Goal: Transaction & Acquisition: Purchase product/service

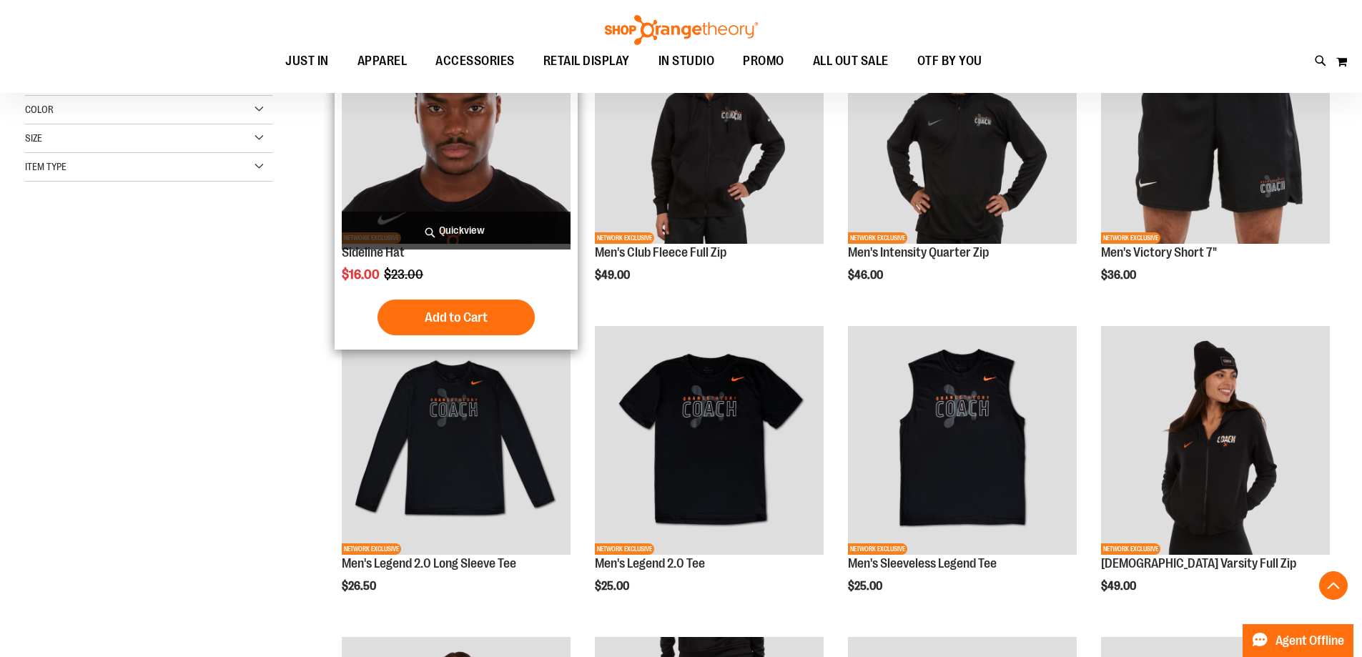
scroll to position [285, 0]
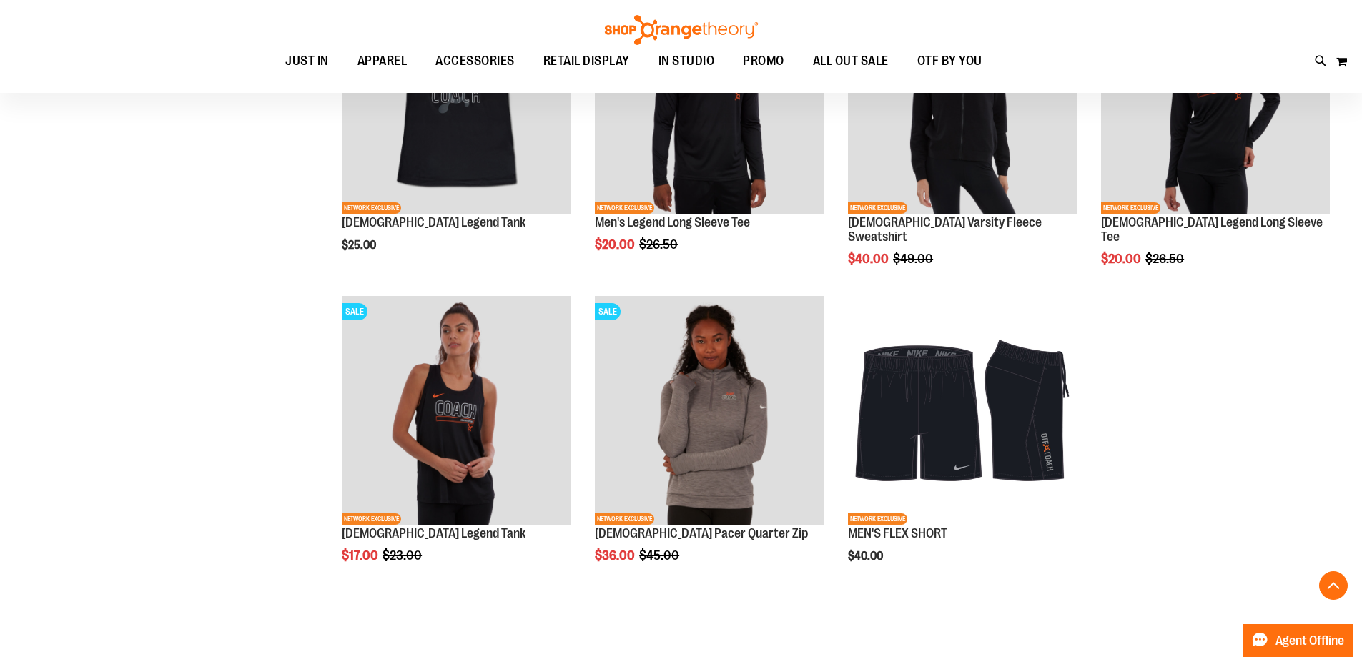
scroll to position [1286, 0]
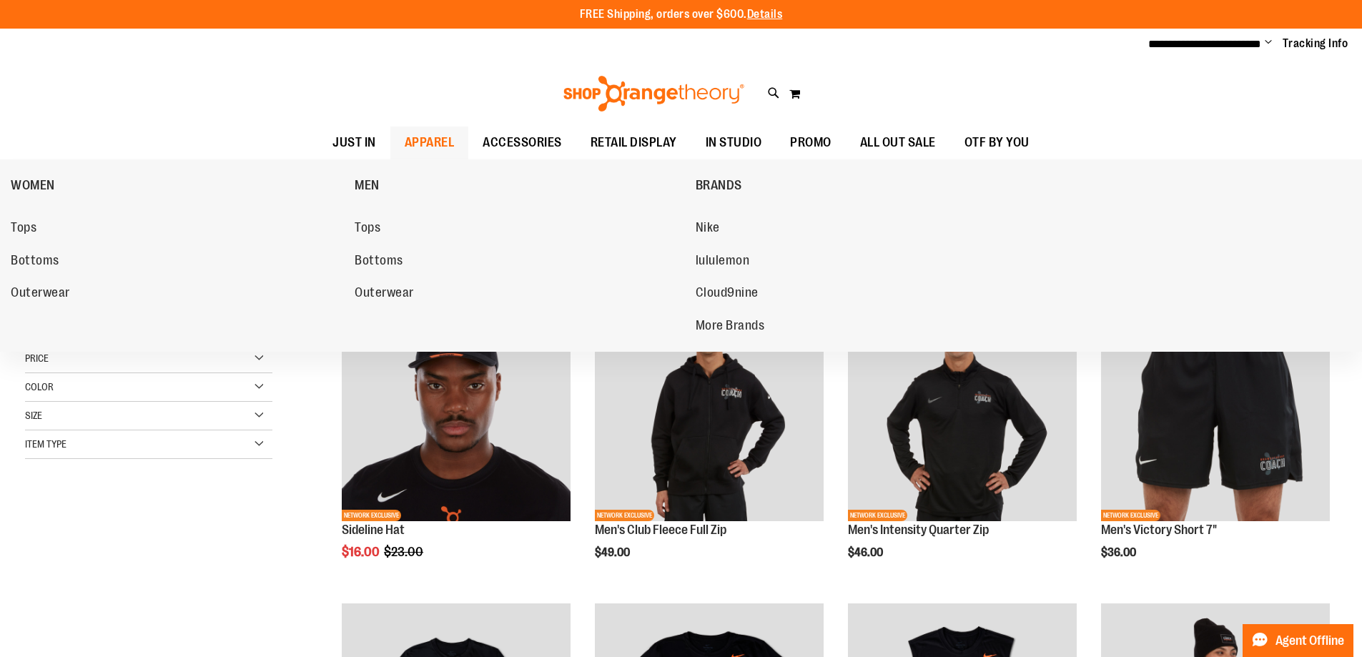
click at [405, 139] on span "APPAREL" at bounding box center [430, 143] width 50 height 32
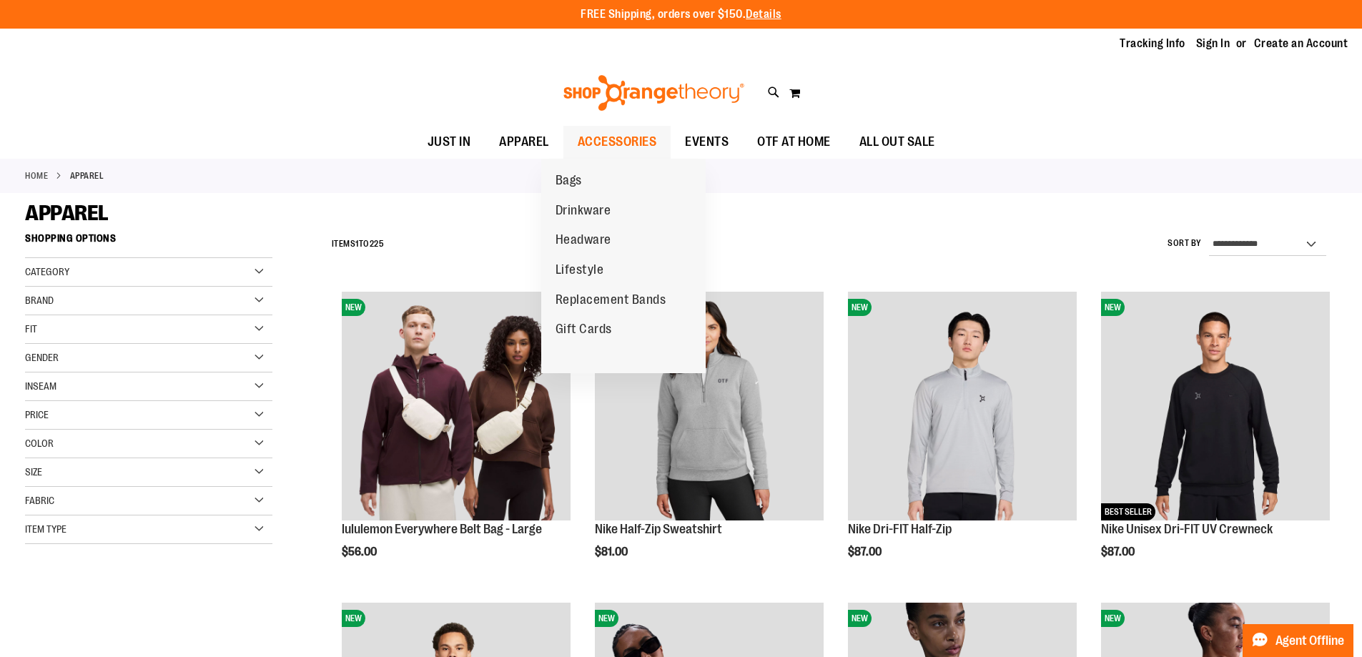
click at [638, 142] on span "ACCESSORIES" at bounding box center [617, 142] width 79 height 32
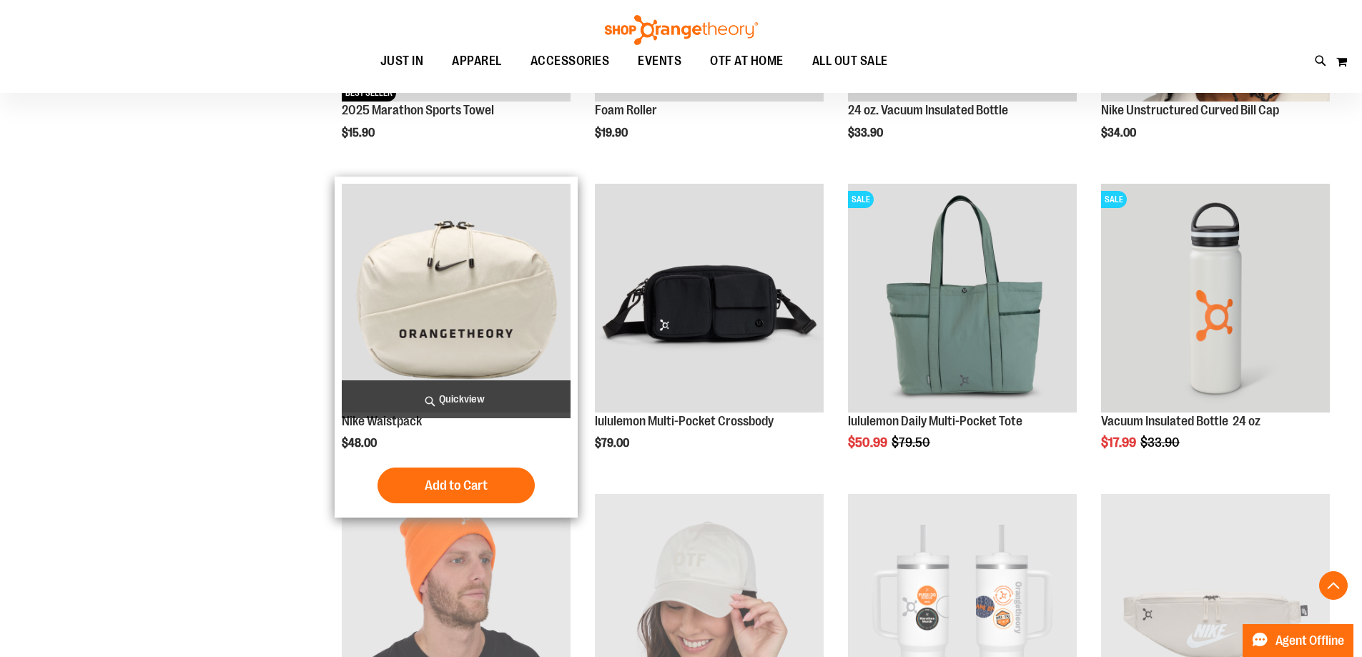
scroll to position [214, 0]
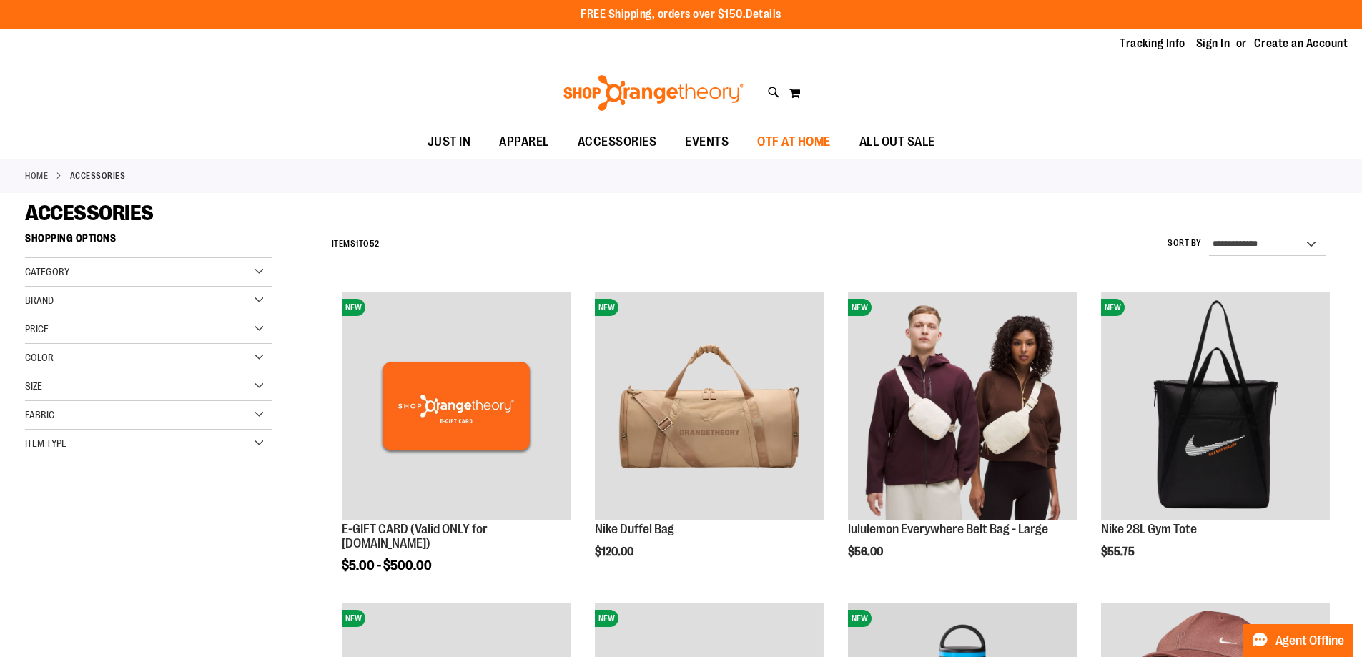
click at [813, 146] on span "OTF AT HOME" at bounding box center [794, 142] width 74 height 32
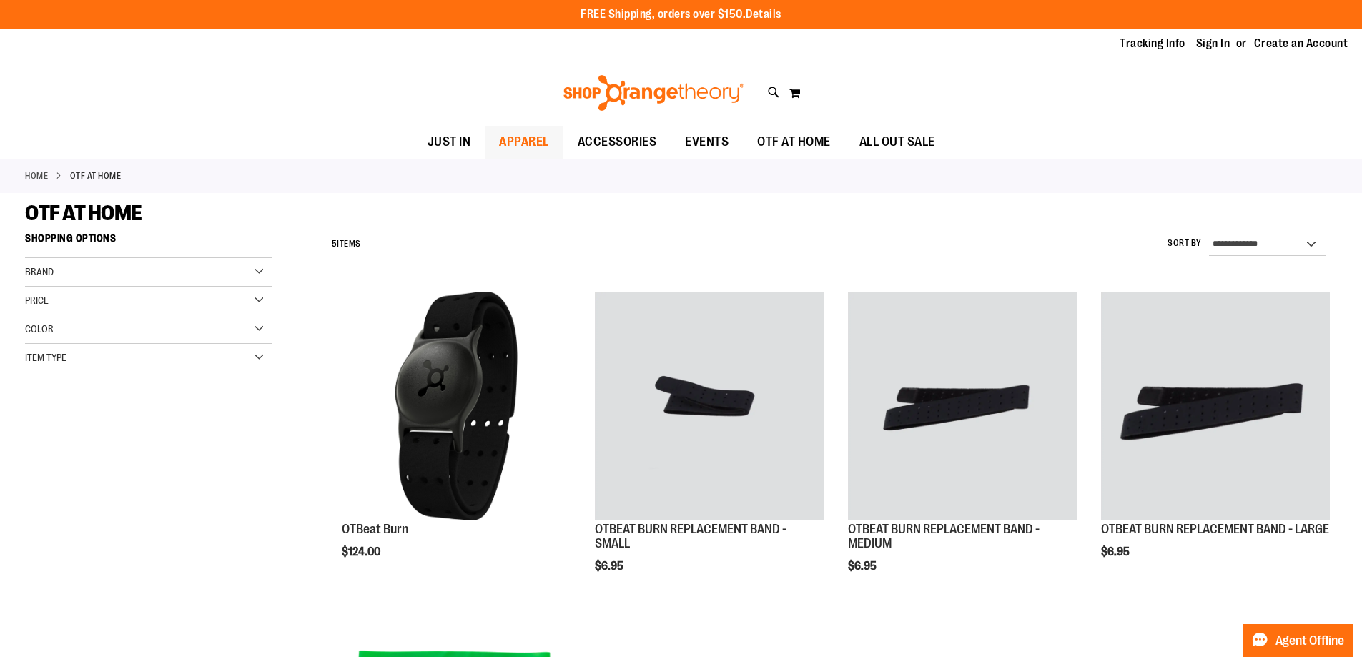
click at [499, 145] on span "APPAREL" at bounding box center [524, 142] width 50 height 32
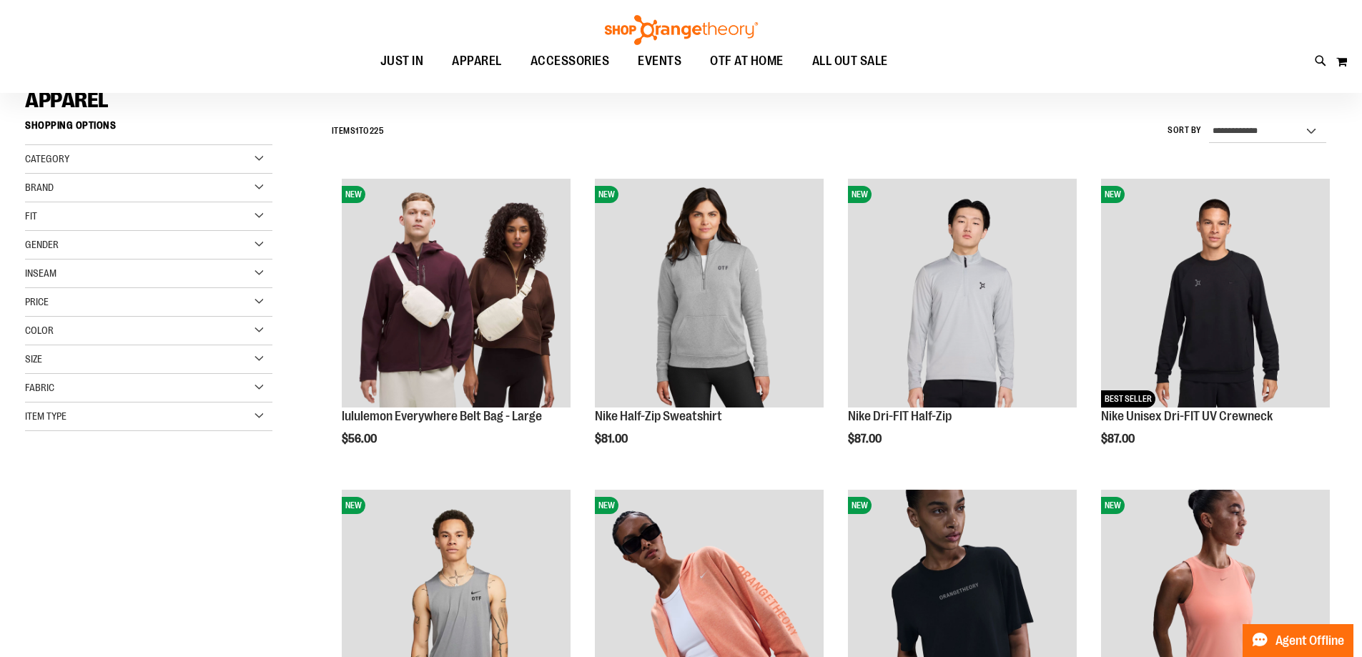
scroll to position [214, 0]
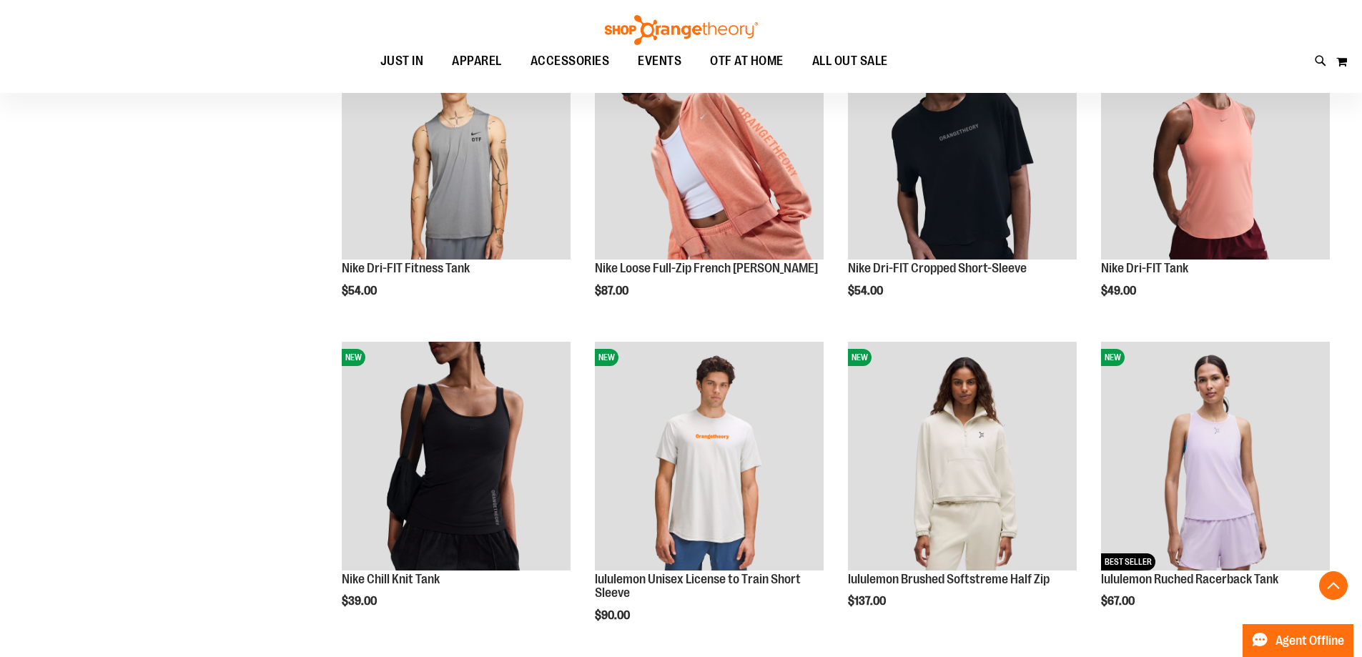
scroll to position [929, 0]
